Goal: Task Accomplishment & Management: Use online tool/utility

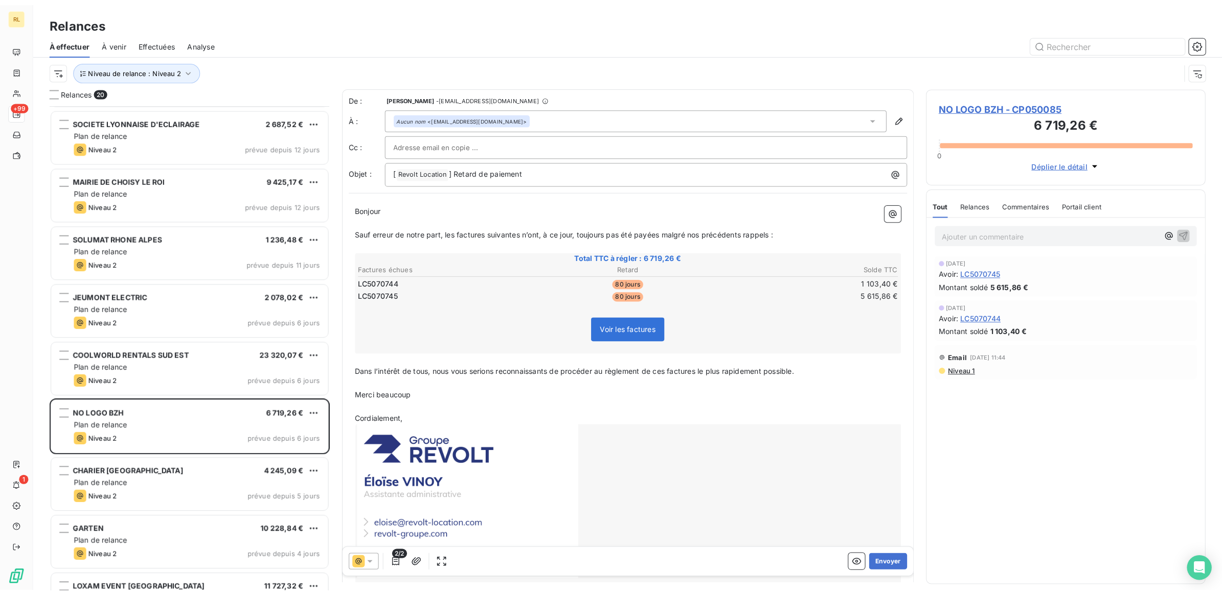
scroll to position [486, 270]
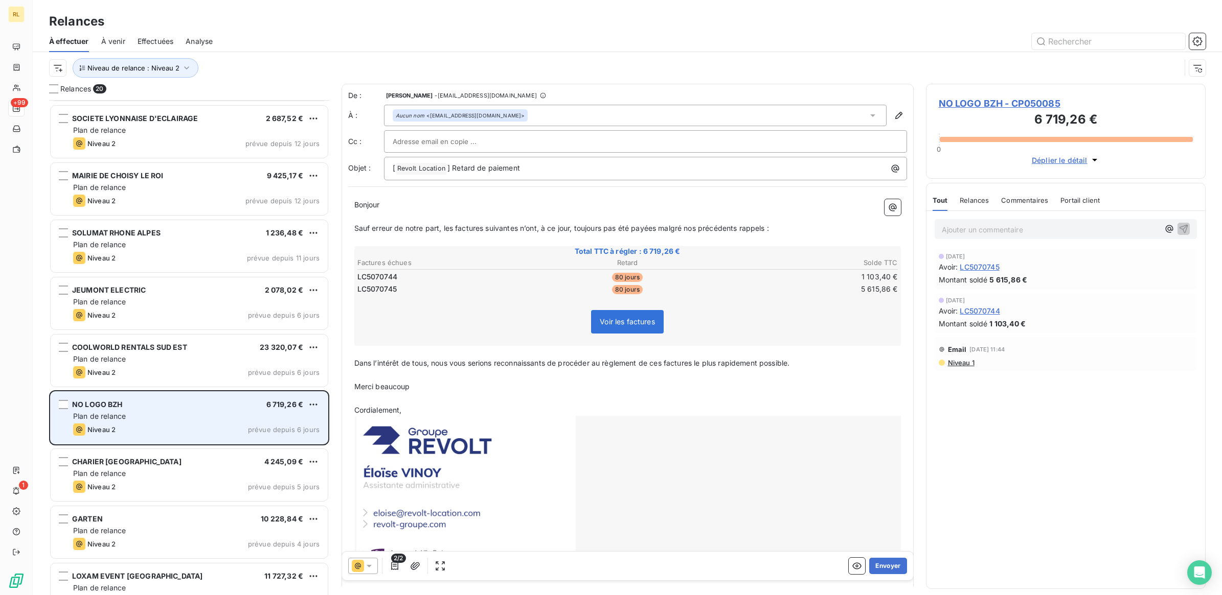
click at [142, 428] on div "Niveau 2 prévue depuis 6 jours" at bounding box center [196, 430] width 246 height 12
click at [169, 425] on div "Niveau 2 prévue depuis 6 jours" at bounding box center [196, 430] width 246 height 12
click at [211, 422] on div "Plan de relance" at bounding box center [196, 416] width 246 height 10
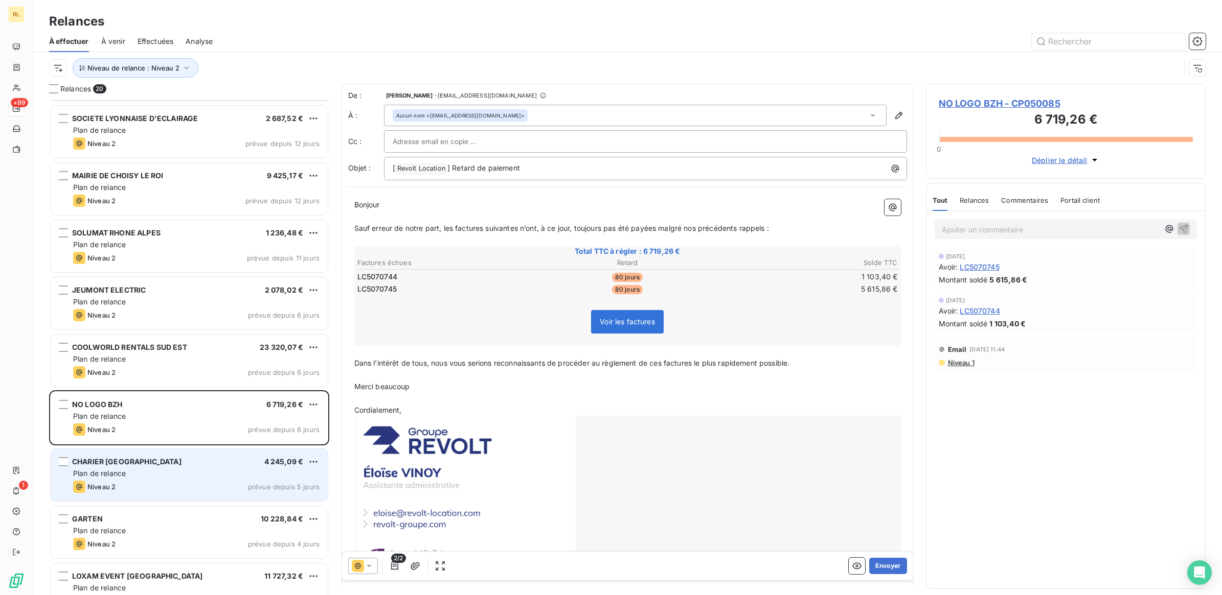
click at [147, 479] on div "CHARIER [GEOGRAPHIC_DATA] 4 245,09 € Plan de relance Niveau 2 prévue depuis 5 j…" at bounding box center [189, 475] width 277 height 52
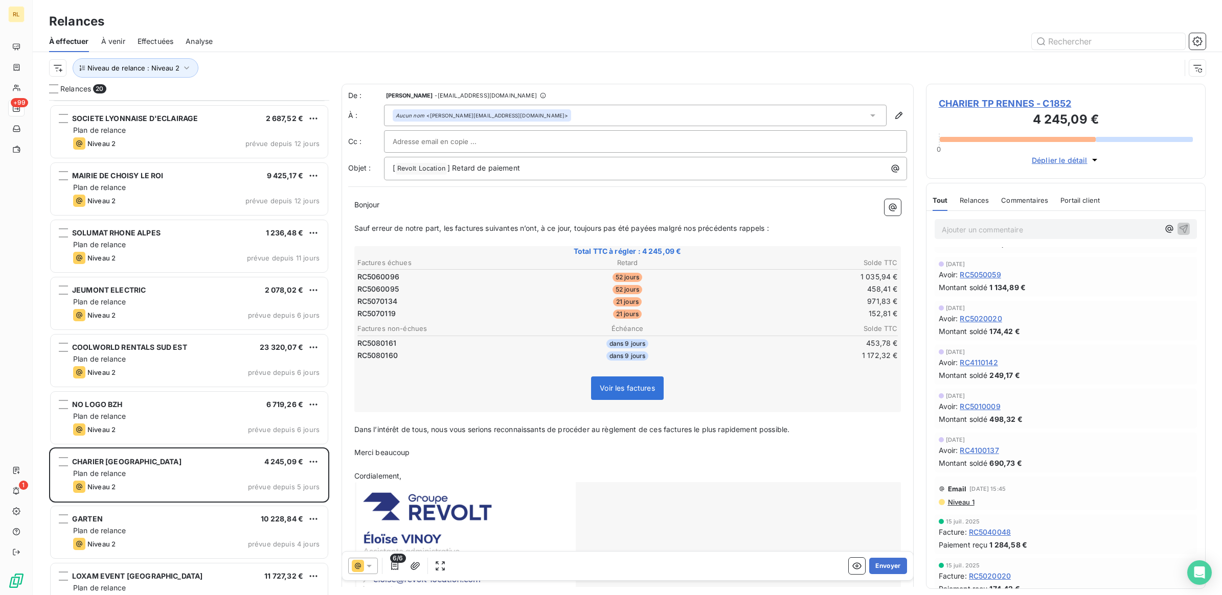
scroll to position [319, 0]
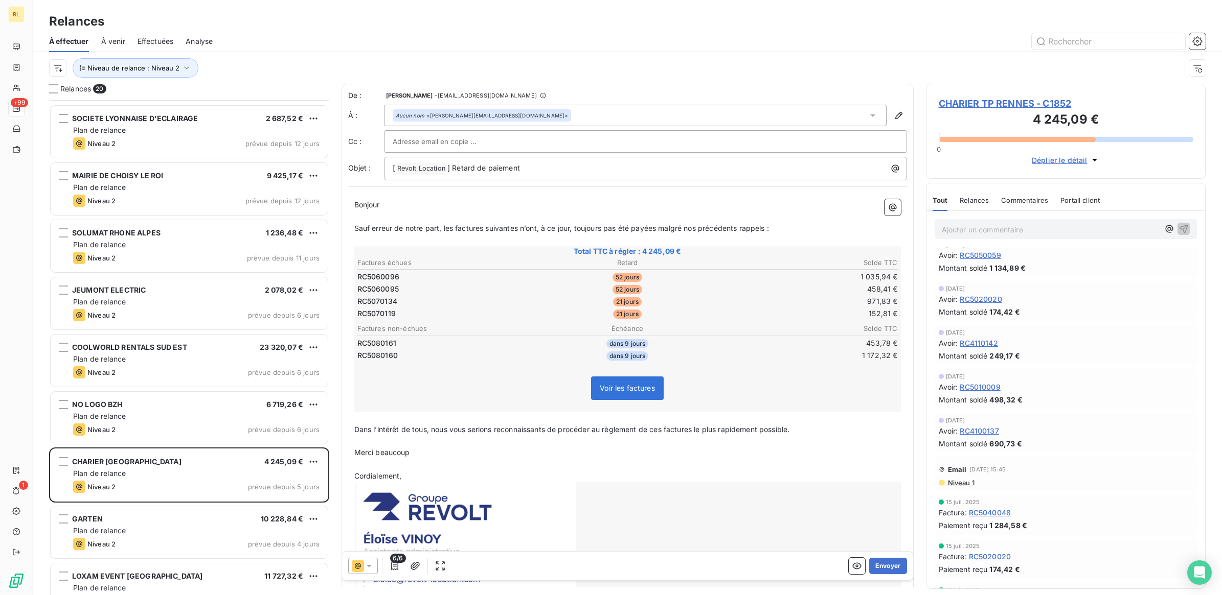
click at [372, 565] on icon at bounding box center [369, 566] width 10 height 10
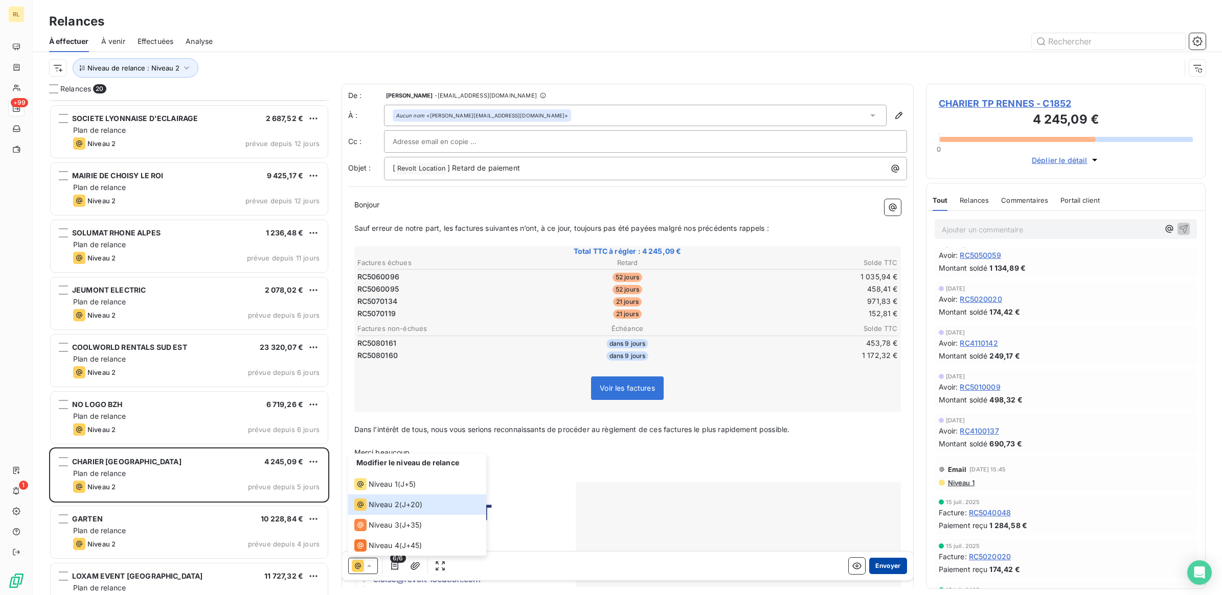
click at [872, 565] on button "Envoyer" at bounding box center [887, 566] width 37 height 16
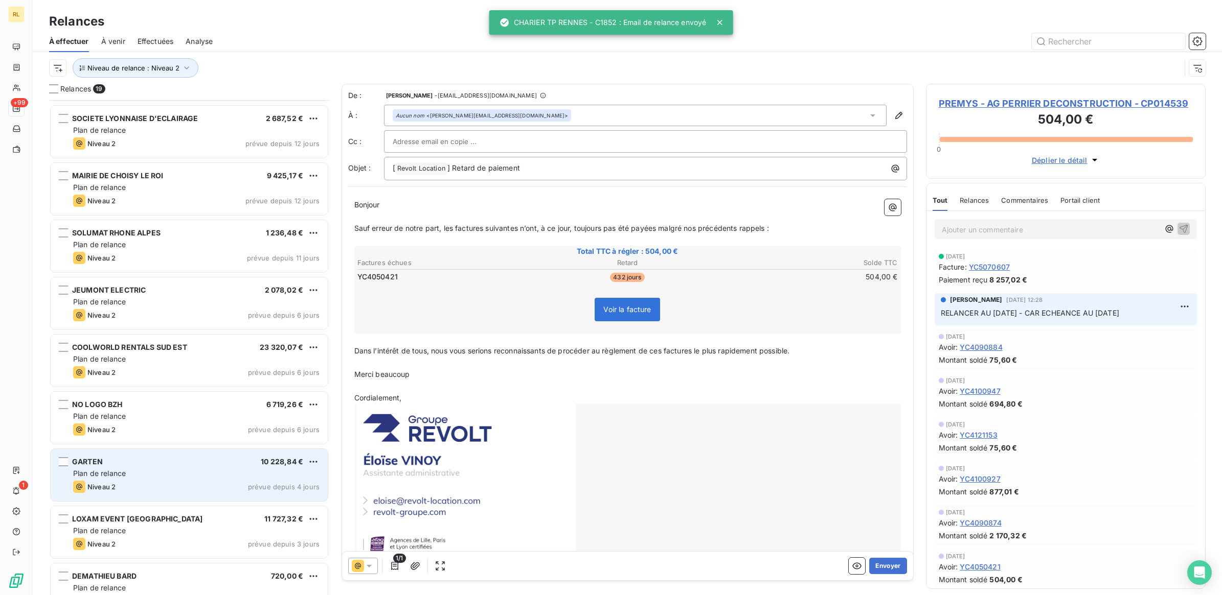
click at [202, 472] on div "Plan de relance" at bounding box center [196, 474] width 246 height 10
